Goal: Task Accomplishment & Management: Complete application form

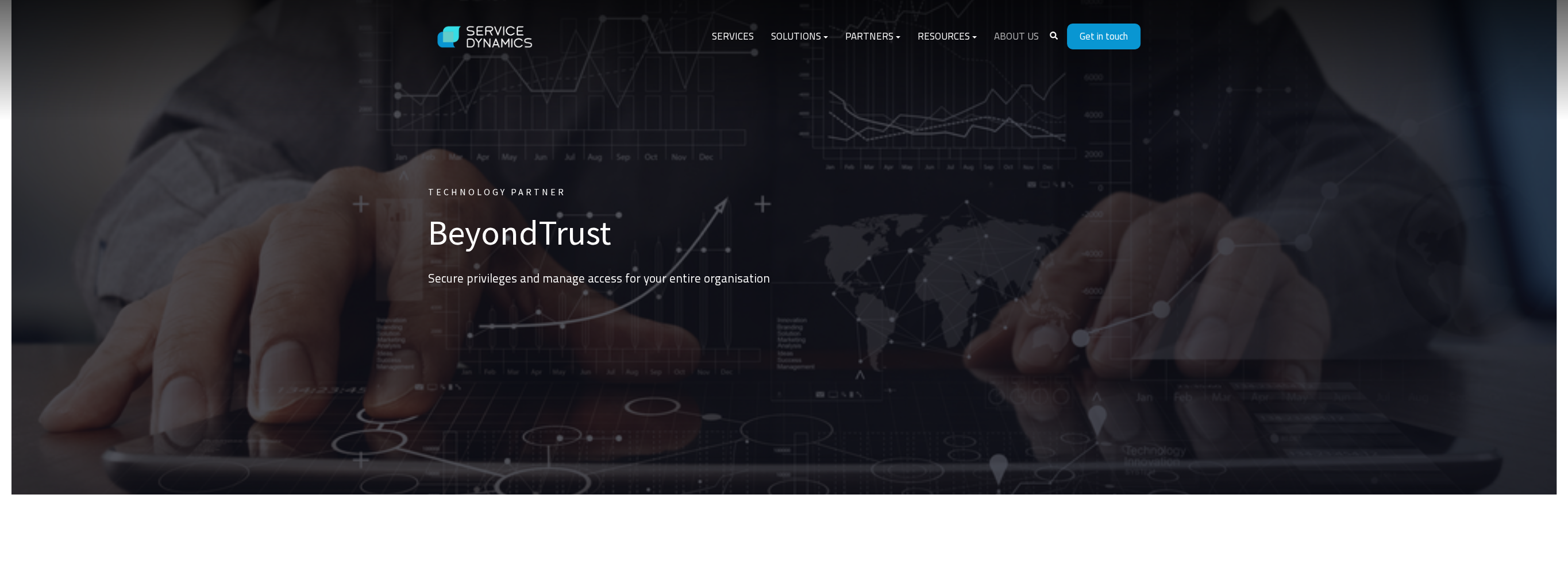
click at [1027, 33] on link "About Us" at bounding box center [1016, 36] width 62 height 27
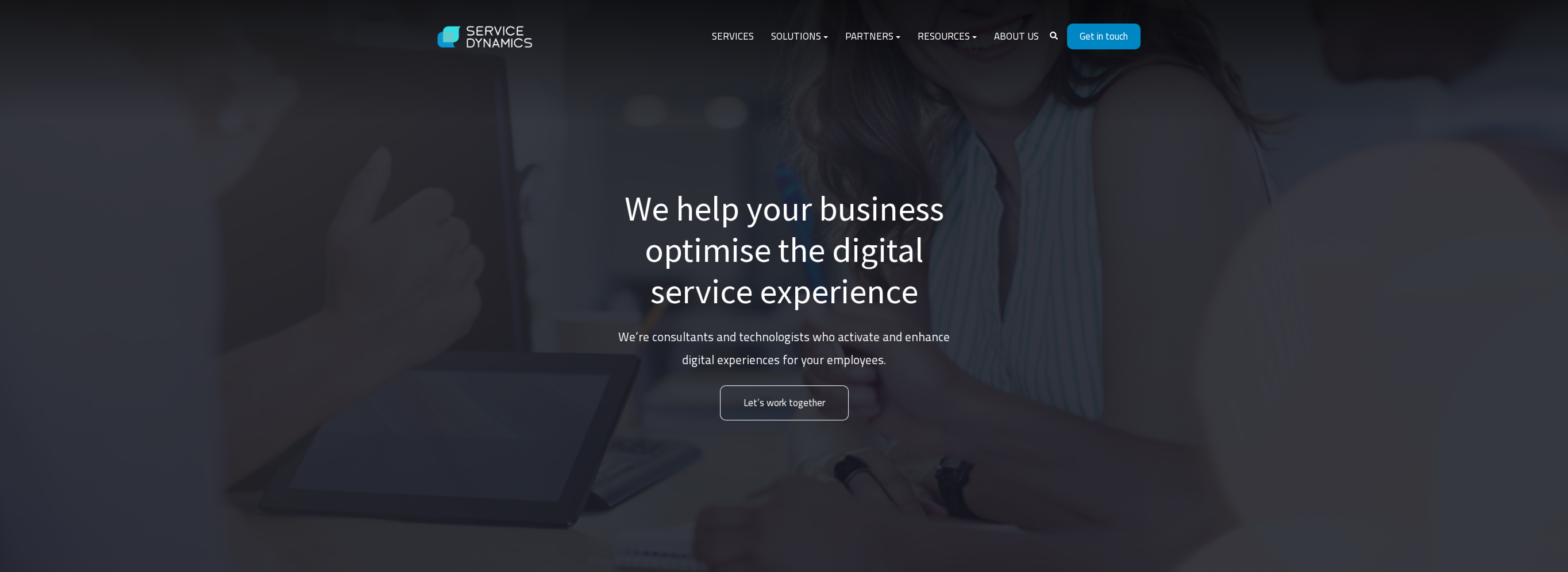
click at [1087, 39] on link "Get in touch" at bounding box center [1103, 36] width 73 height 26
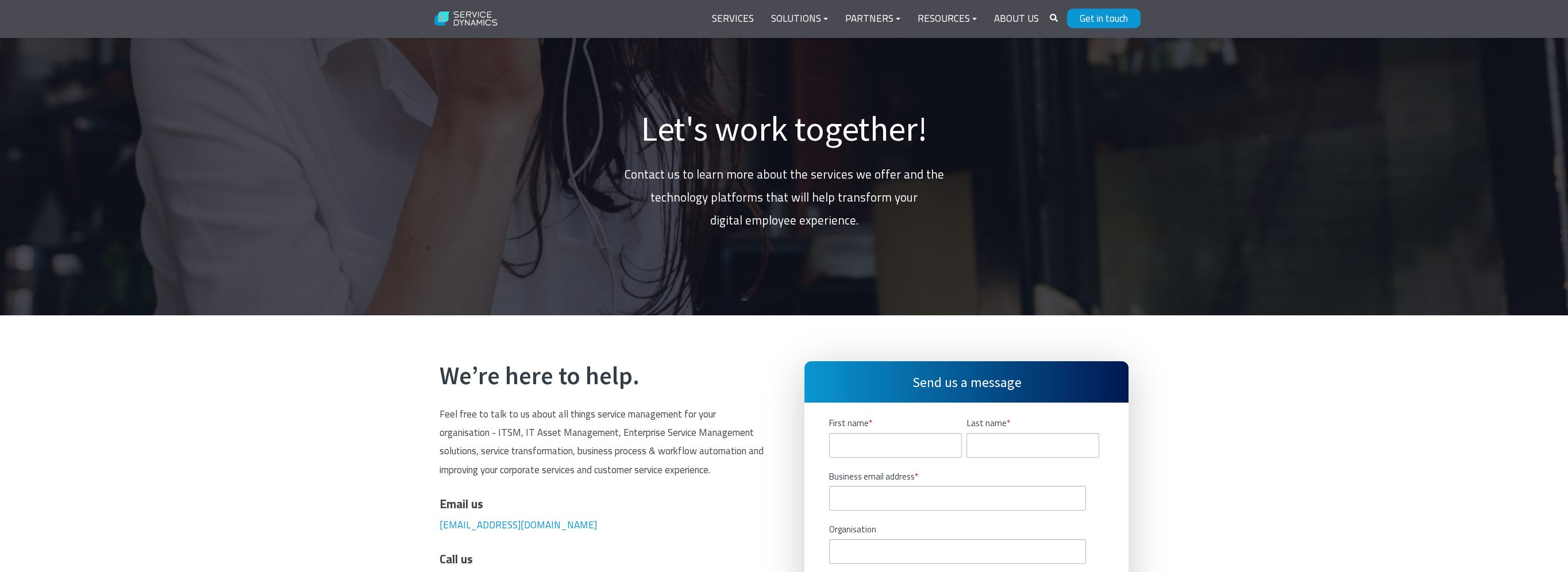
scroll to position [229, 0]
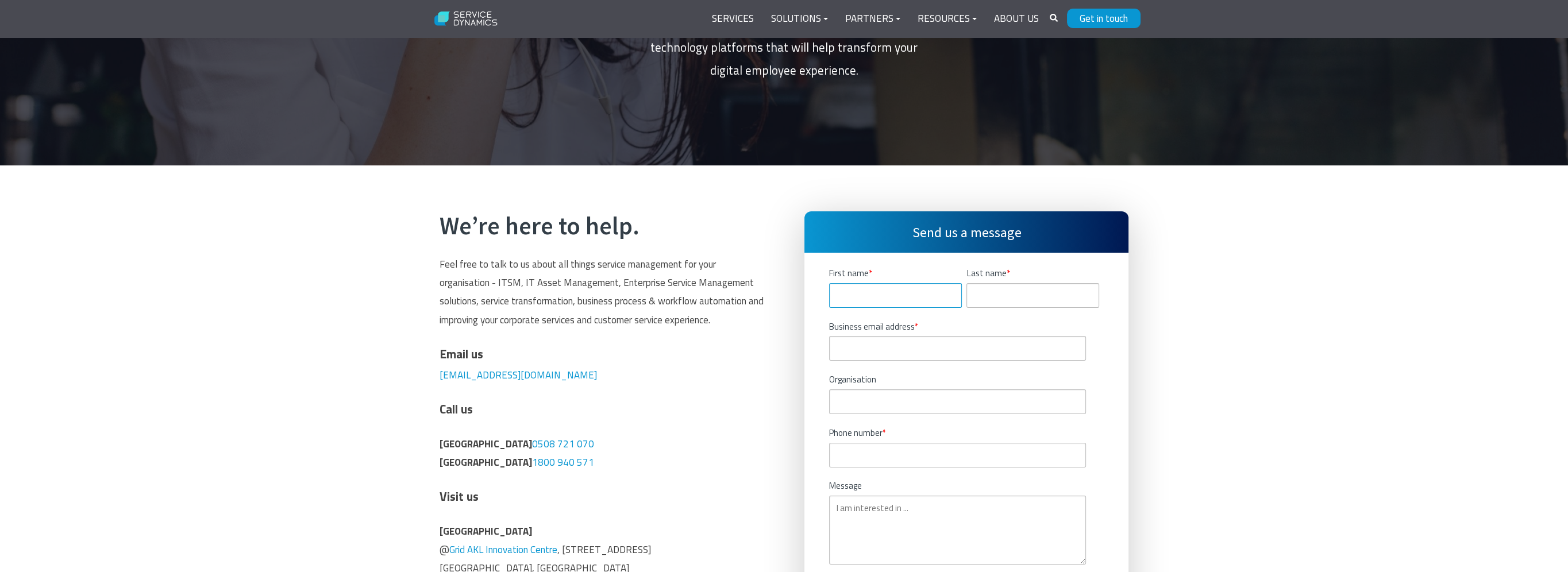
click at [861, 292] on input "First name *" at bounding box center [895, 295] width 133 height 24
type input "Aidan"
type input "0275948884"
drag, startPoint x: 848, startPoint y: 349, endPoint x: 858, endPoint y: 350, distance: 10.0
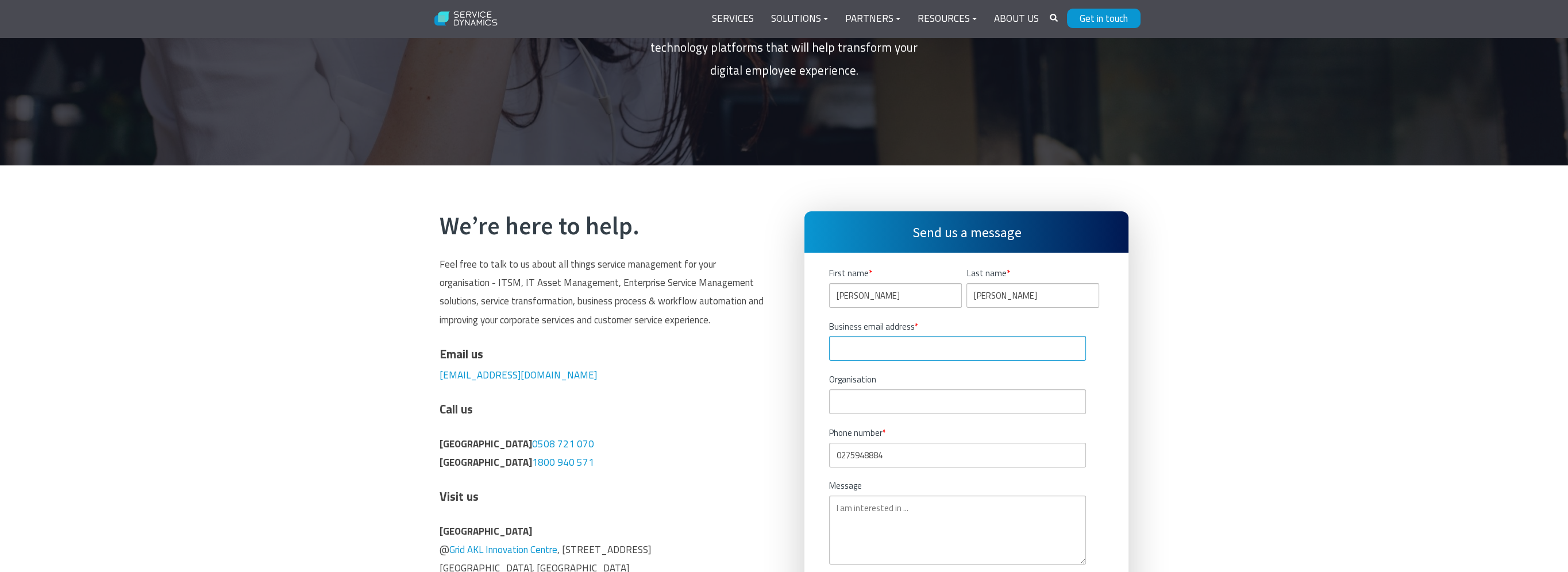
click at [848, 349] on input "Business email address *" at bounding box center [957, 348] width 257 height 24
drag, startPoint x: 951, startPoint y: 348, endPoint x: 825, endPoint y: 356, distance: 126.3
click at [825, 356] on div "Send us a message First name * Aidan Last name * Aidan Business email address *…" at bounding box center [967, 425] width 324 height 428
click at [894, 347] on input "aidan.oconnor@fortehealth.co.nz" at bounding box center [957, 348] width 257 height 24
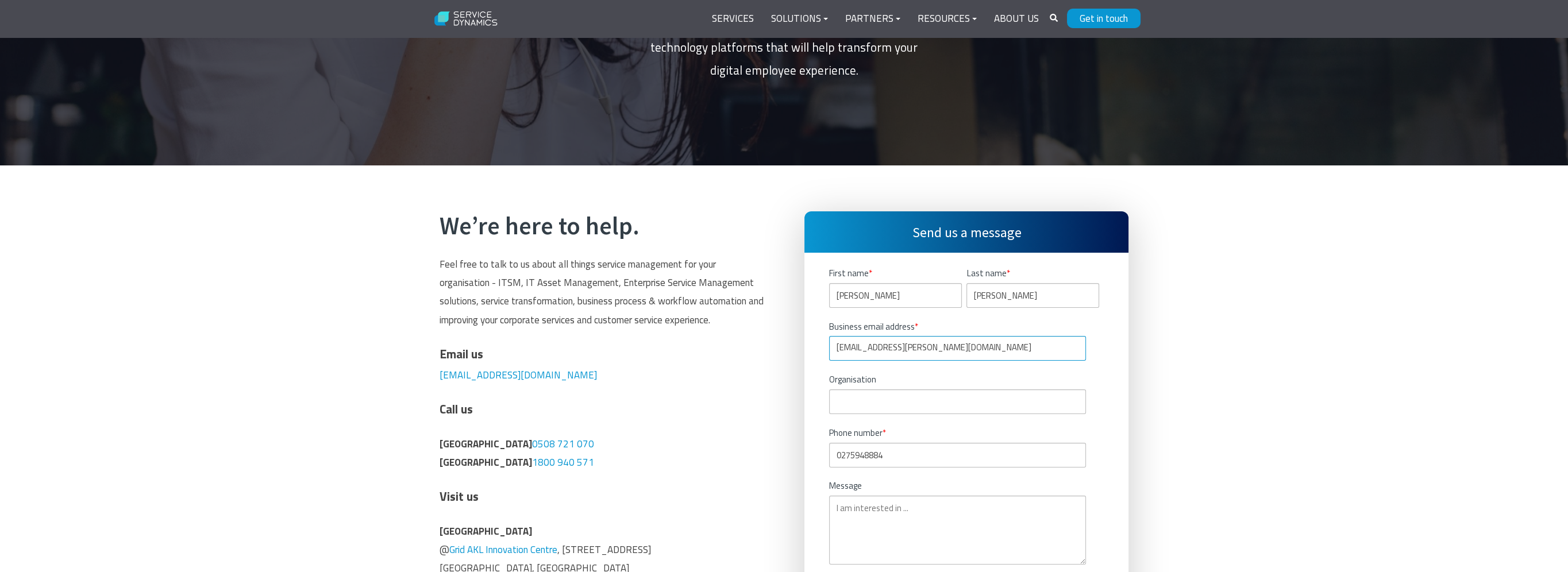
scroll to position [0, 0]
drag, startPoint x: 892, startPoint y: 348, endPoint x: 830, endPoint y: 311, distance: 72.2
click at [807, 349] on div "Send us a message First name * Aidan Last name * Aidan Business email address *…" at bounding box center [967, 425] width 324 height 428
click at [924, 347] on input "fortehealth.co.nz" at bounding box center [957, 348] width 257 height 24
click at [867, 398] on fieldset "Business email address * fortehealth Email must be formatted correctly." at bounding box center [966, 361] width 275 height 84
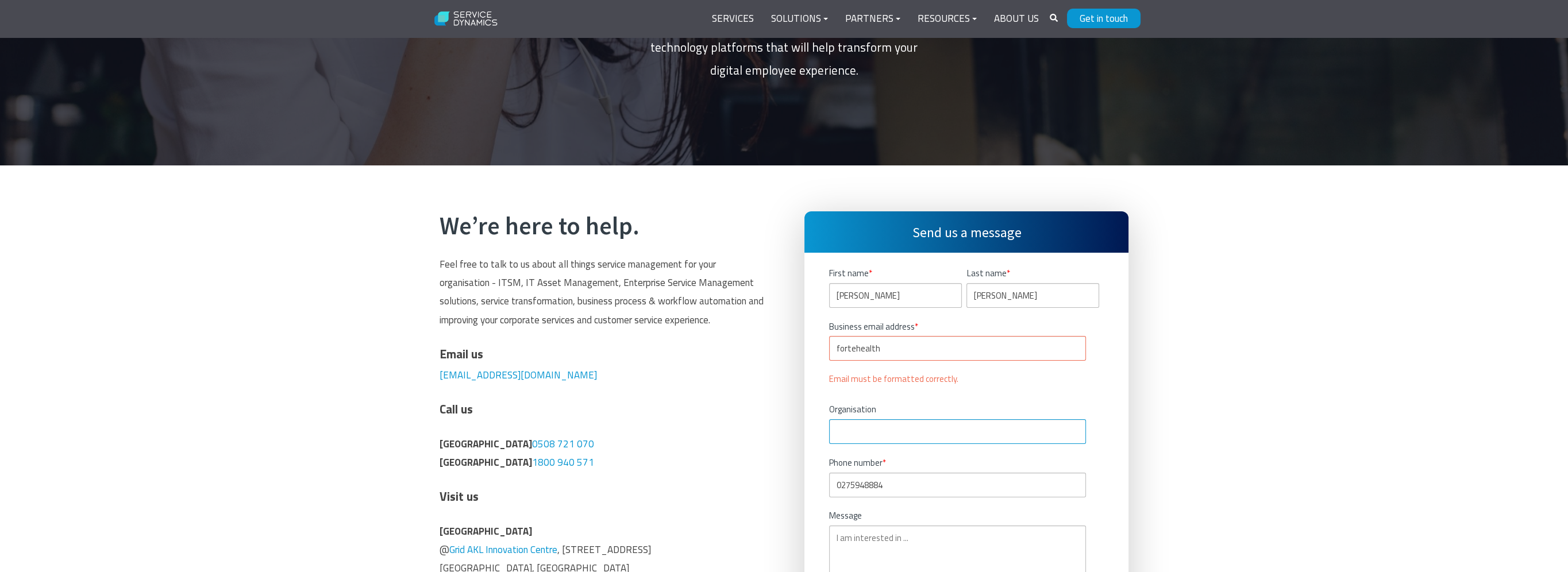
click at [844, 431] on input "Organisation" at bounding box center [957, 431] width 257 height 24
drag, startPoint x: 871, startPoint y: 349, endPoint x: 795, endPoint y: 353, distance: 76.1
click at [795, 353] on div "Send us a message First name * Aidan Last name * Aidan Business email address *…" at bounding box center [966, 440] width 347 height 458
paste input "aidan.oconnor@fortehealth.co.nz"
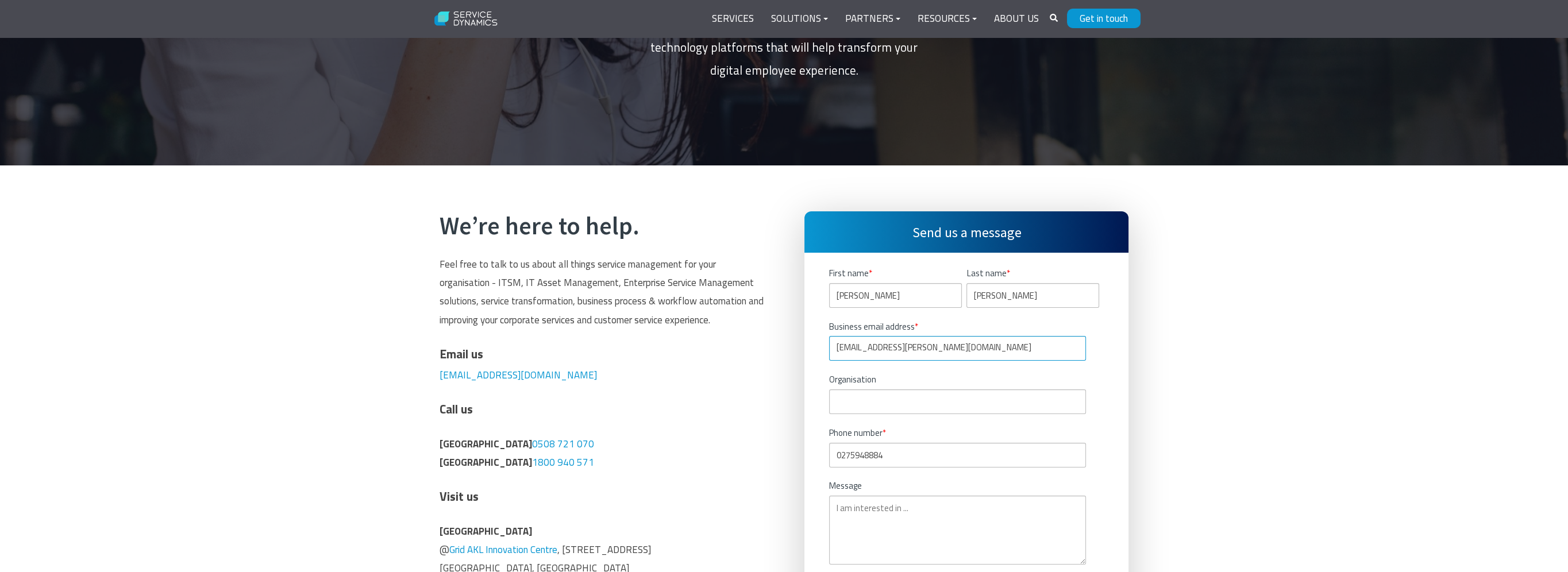
type input "aidan.oconnor@fortehealth.co.nz"
click at [842, 404] on input "Organisation" at bounding box center [957, 401] width 257 height 24
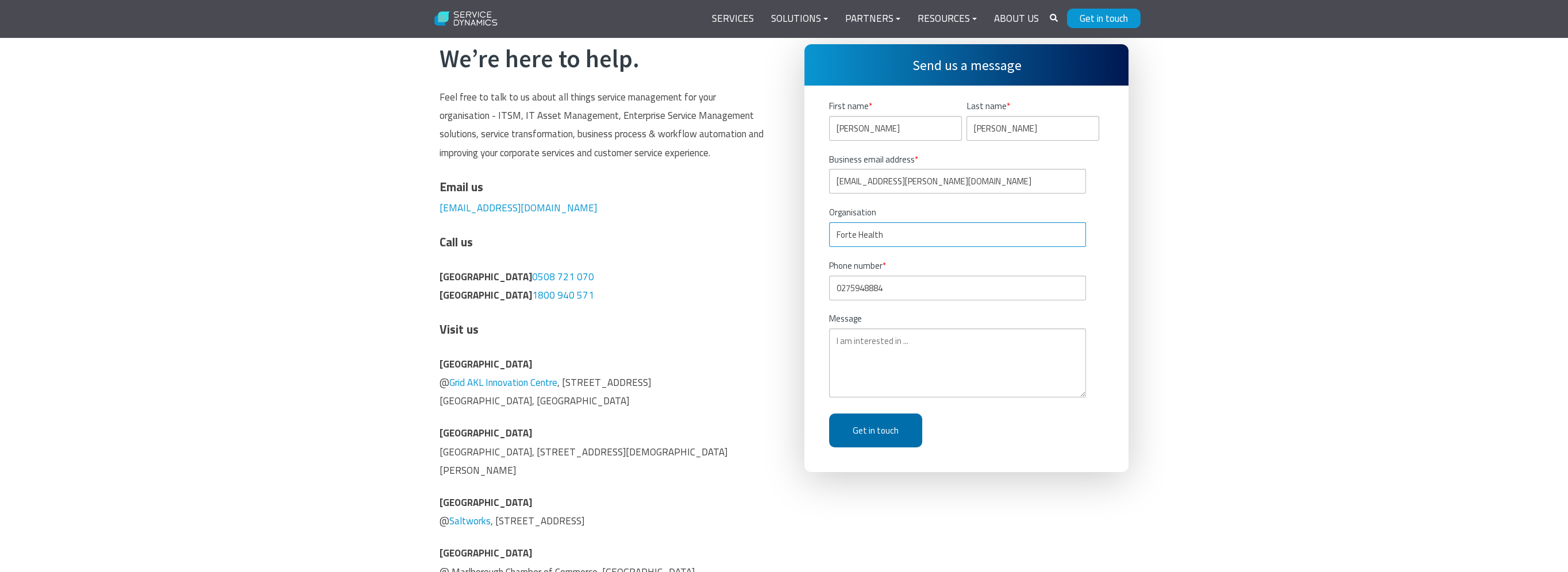
scroll to position [402, 0]
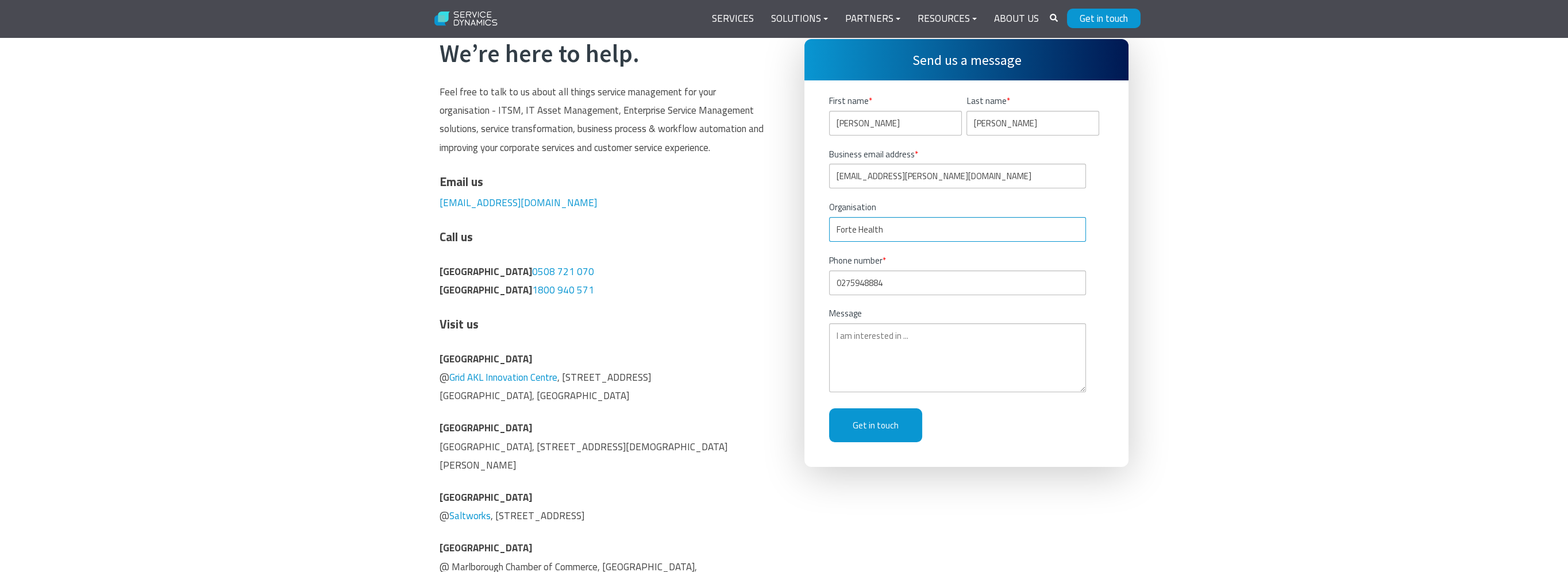
type input "Forte Health"
click at [857, 345] on textarea "Message" at bounding box center [957, 357] width 257 height 69
type textarea "I am interest"
